Goal: Information Seeking & Learning: Learn about a topic

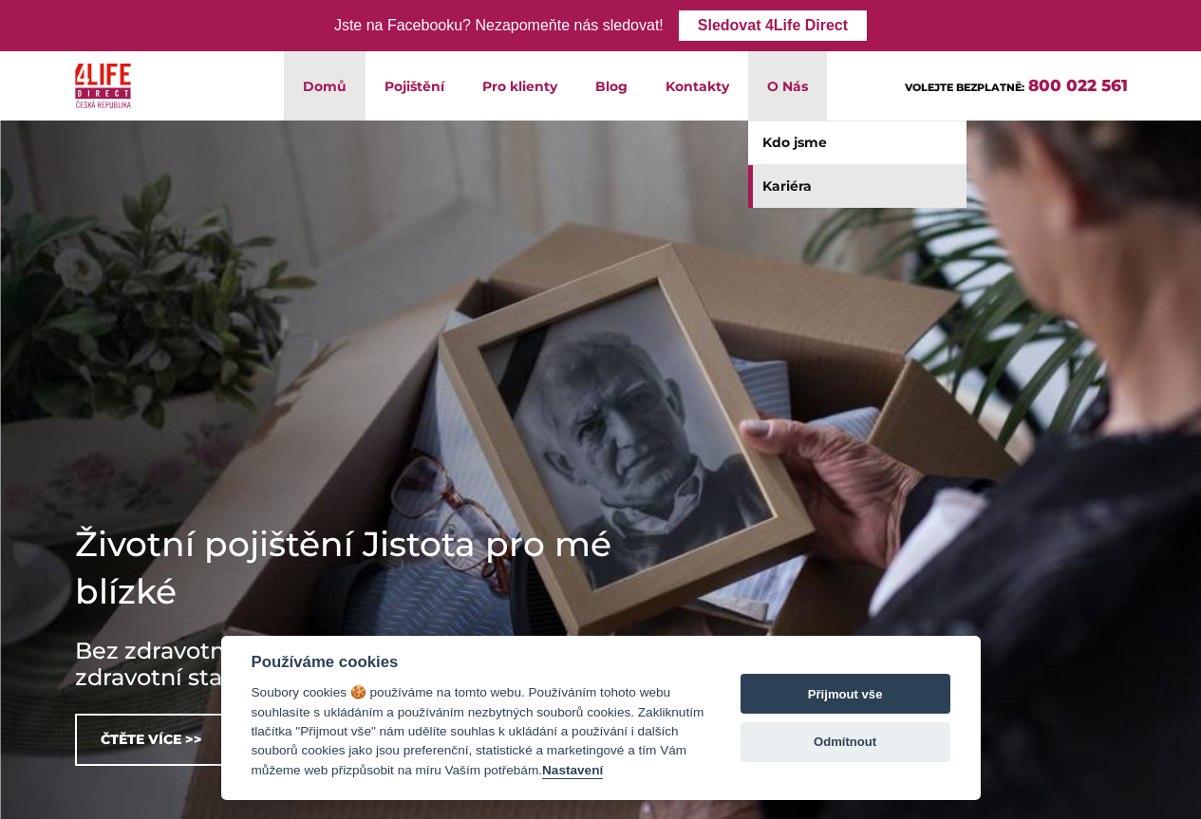
click at [804, 191] on link "Kariéra" at bounding box center [857, 186] width 218 height 43
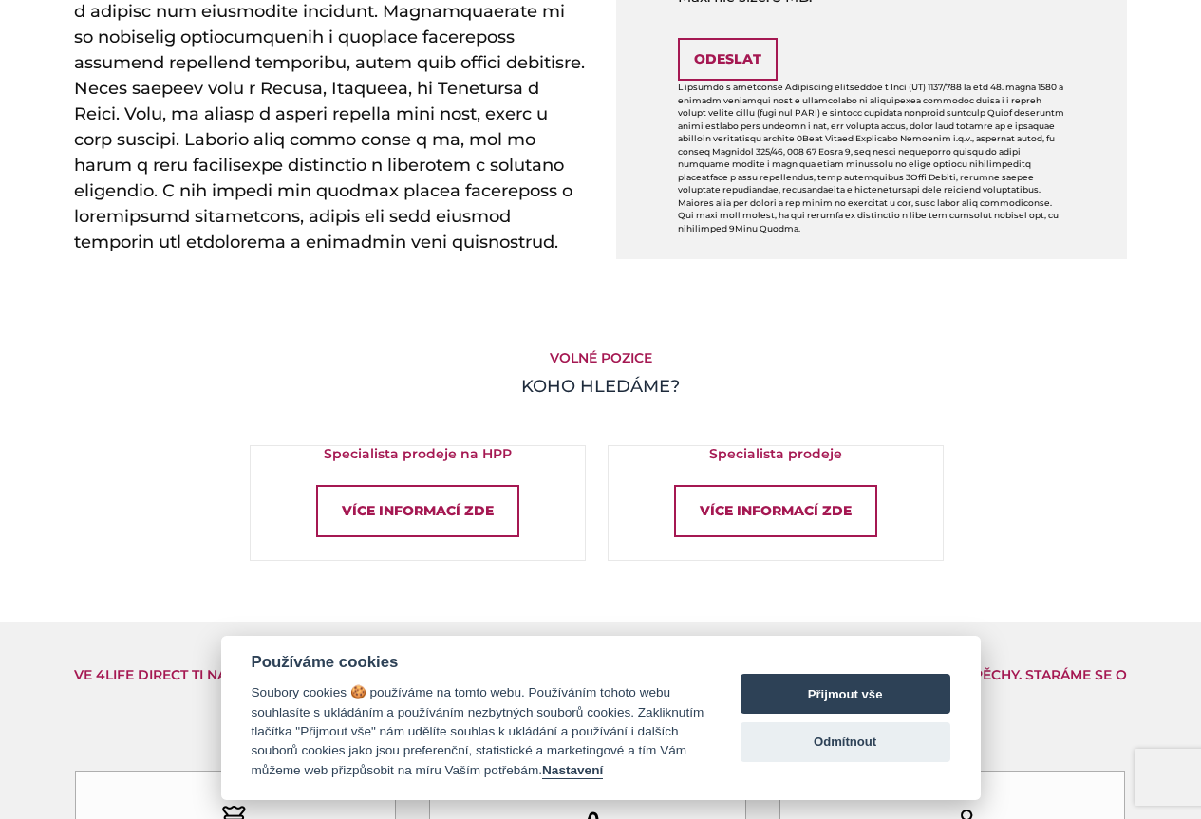
scroll to position [1044, 0]
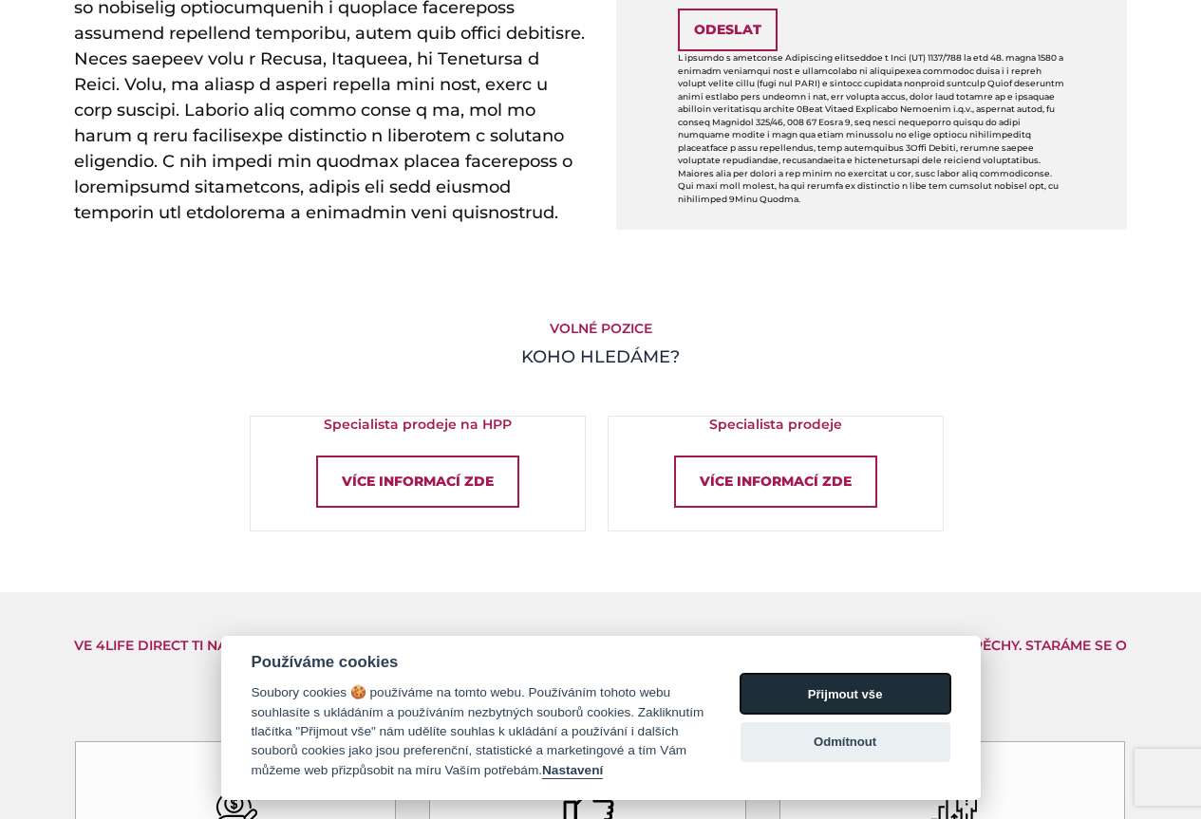
click at [930, 682] on button "Přijmout vše" at bounding box center [846, 694] width 210 height 40
checkbox input "true"
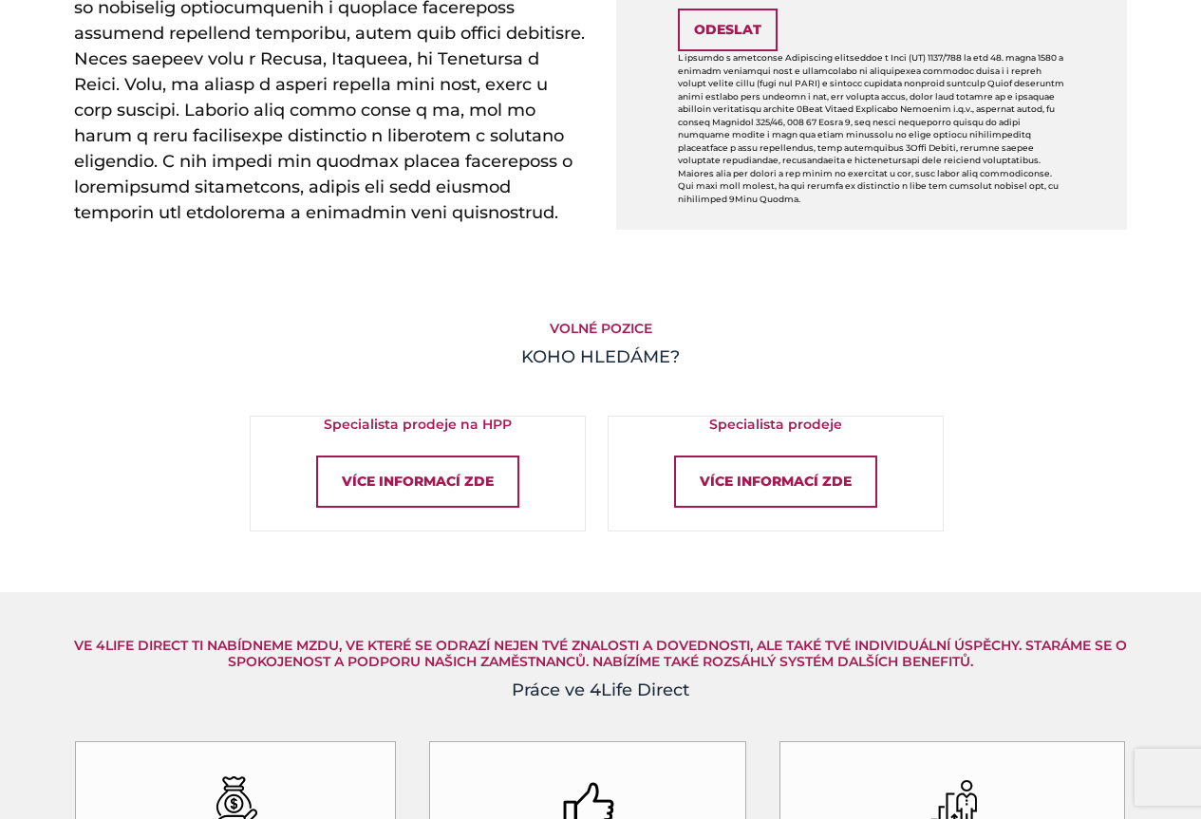
click at [476, 486] on div "Více informací zde" at bounding box center [417, 482] width 203 height 52
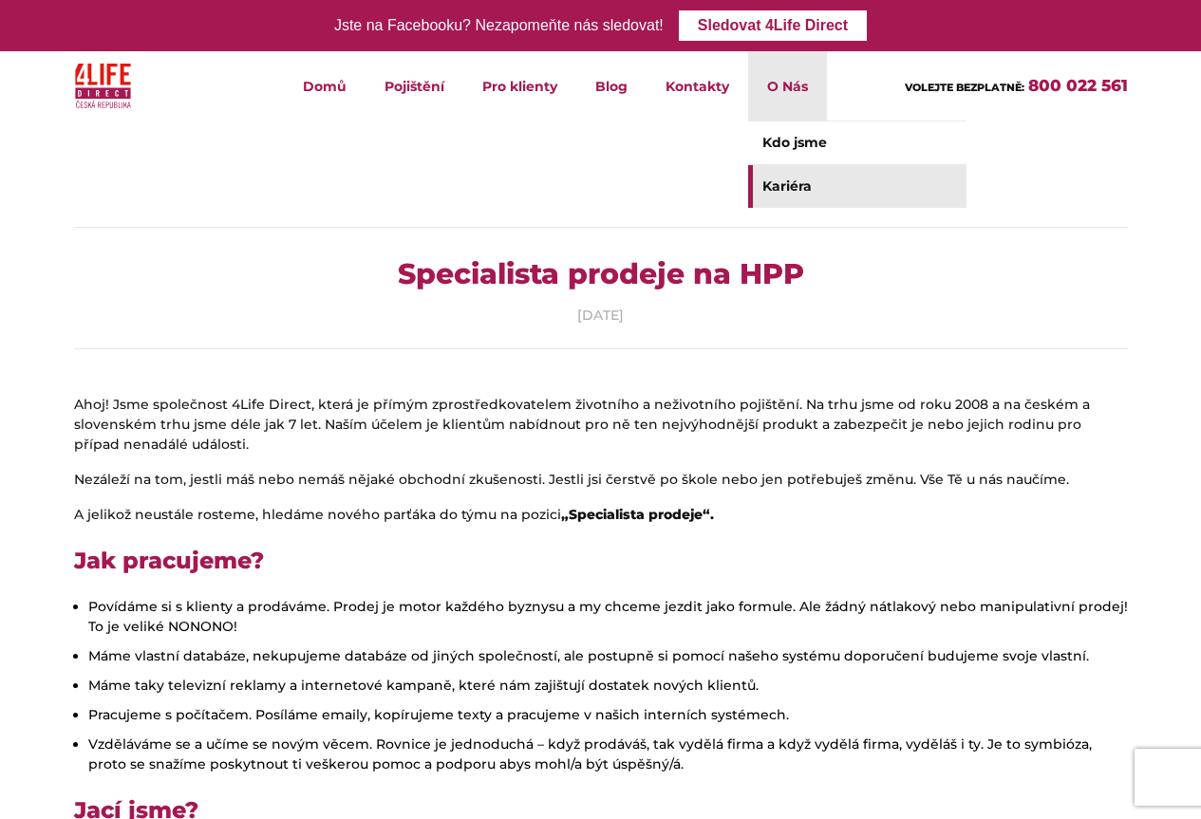
click at [813, 177] on link "Kariéra" at bounding box center [857, 186] width 218 height 43
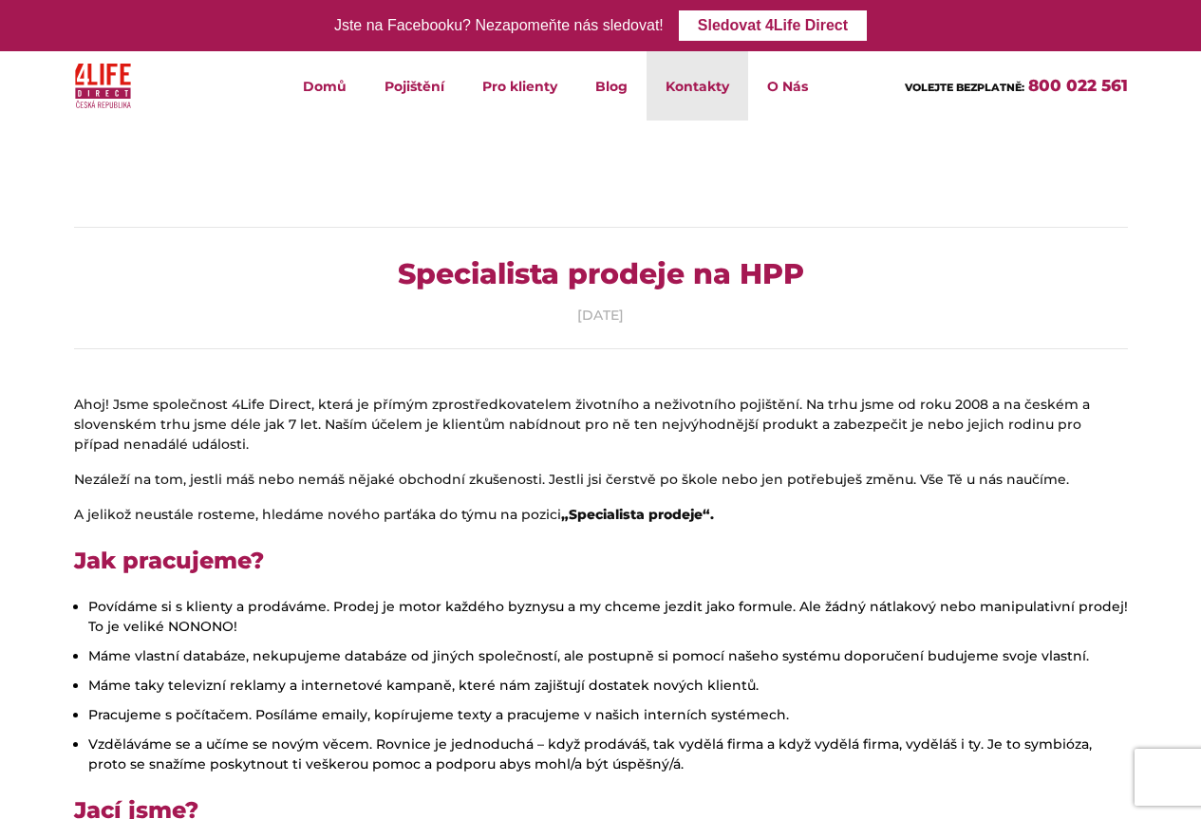
click at [704, 81] on link "Kontakty" at bounding box center [698, 85] width 102 height 69
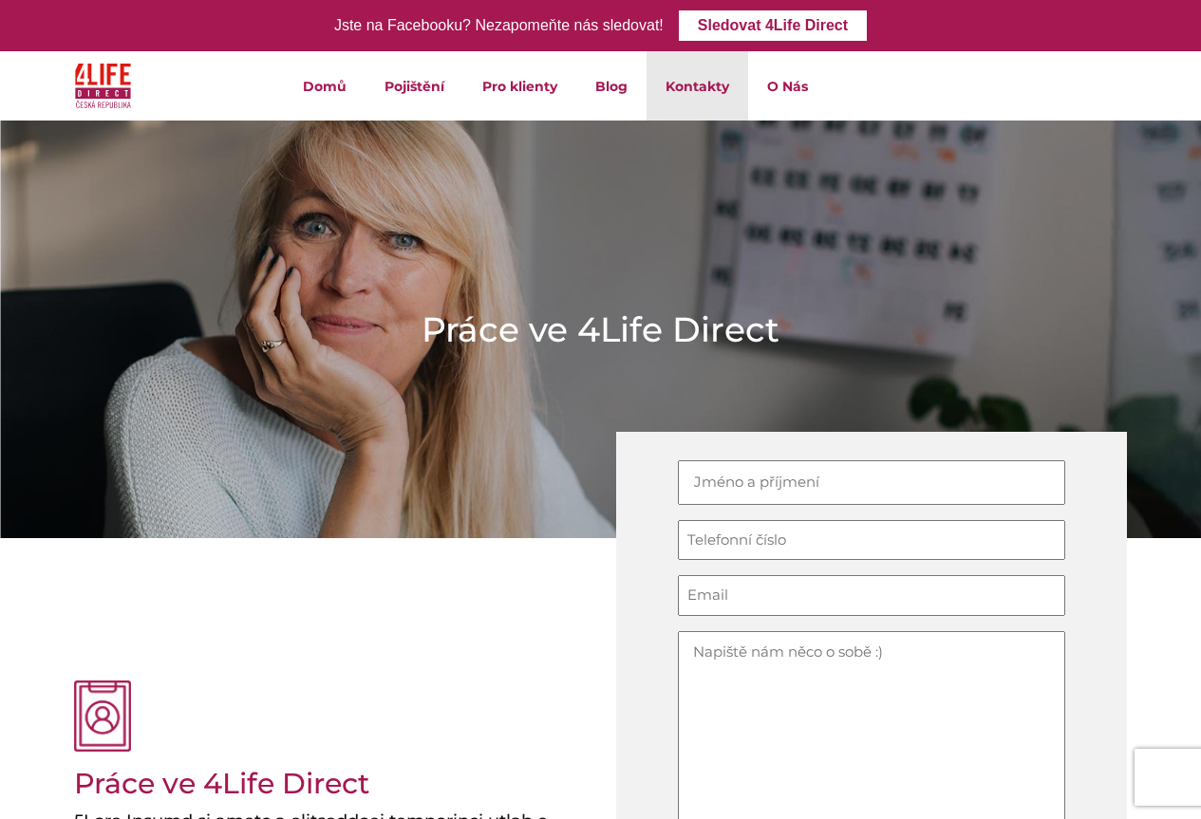
click at [704, 80] on link "Kontakty" at bounding box center [698, 85] width 102 height 69
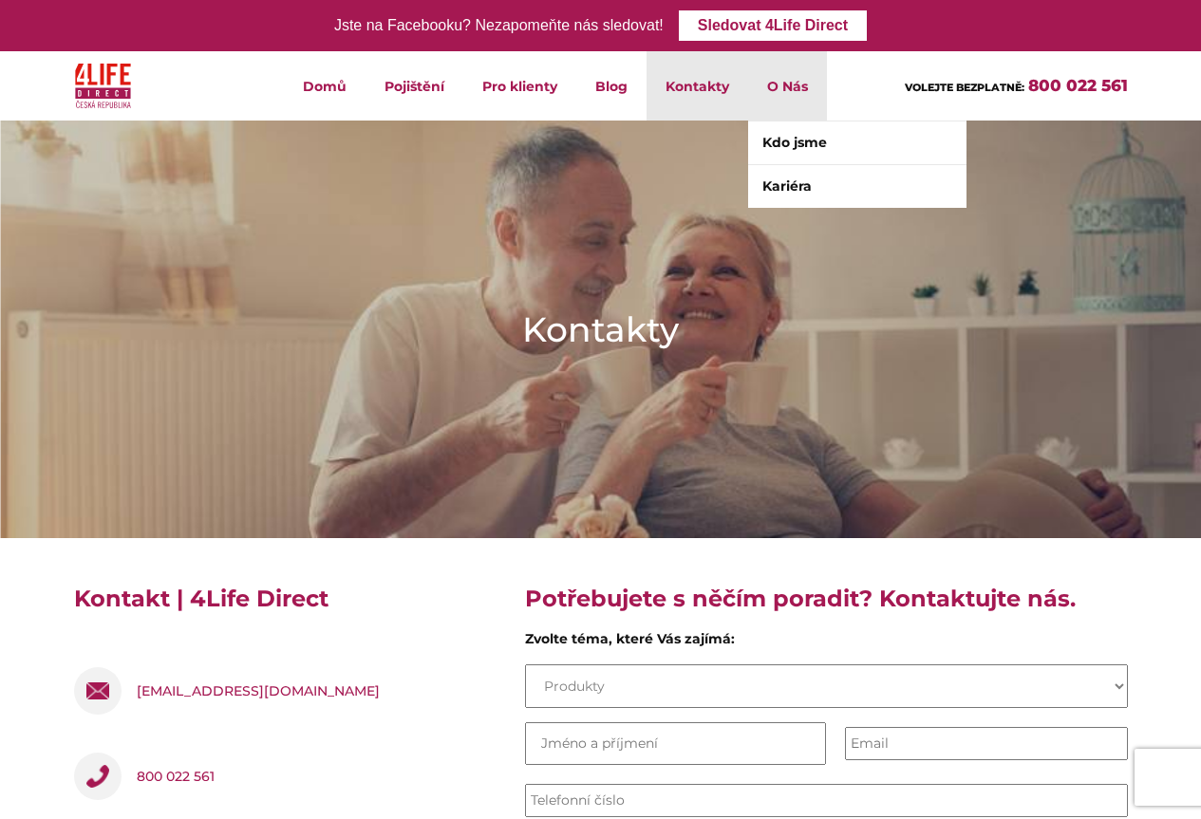
click at [767, 85] on li "O Nás Kdo jsme Kariéra" at bounding box center [787, 85] width 79 height 69
click at [793, 141] on link "Kdo jsme" at bounding box center [857, 143] width 218 height 43
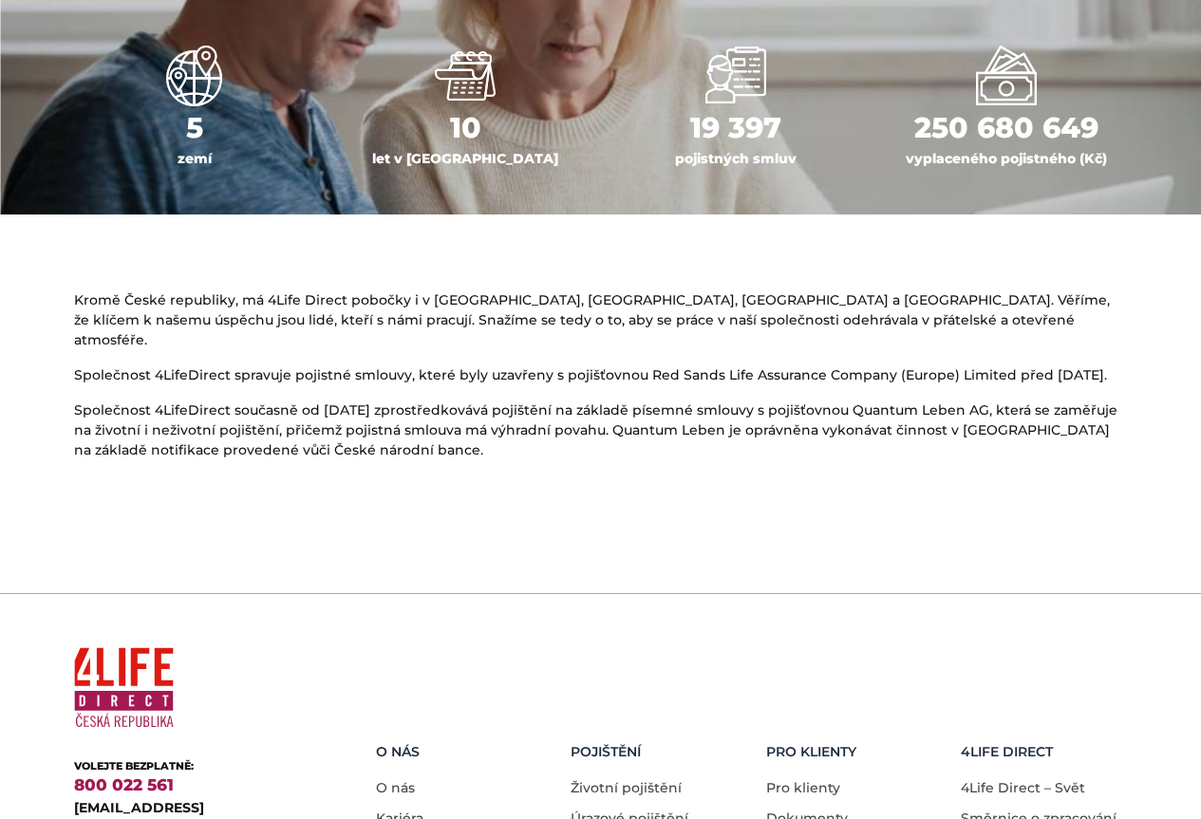
scroll to position [1099, 0]
